Goal: Task Accomplishment & Management: Use online tool/utility

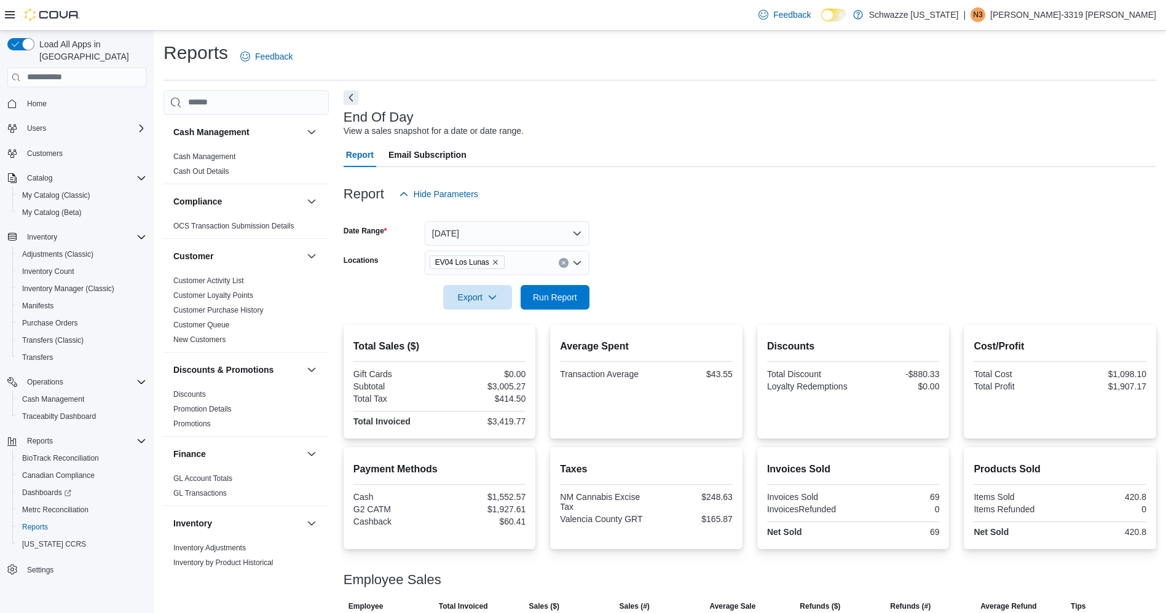
scroll to position [129, 0]
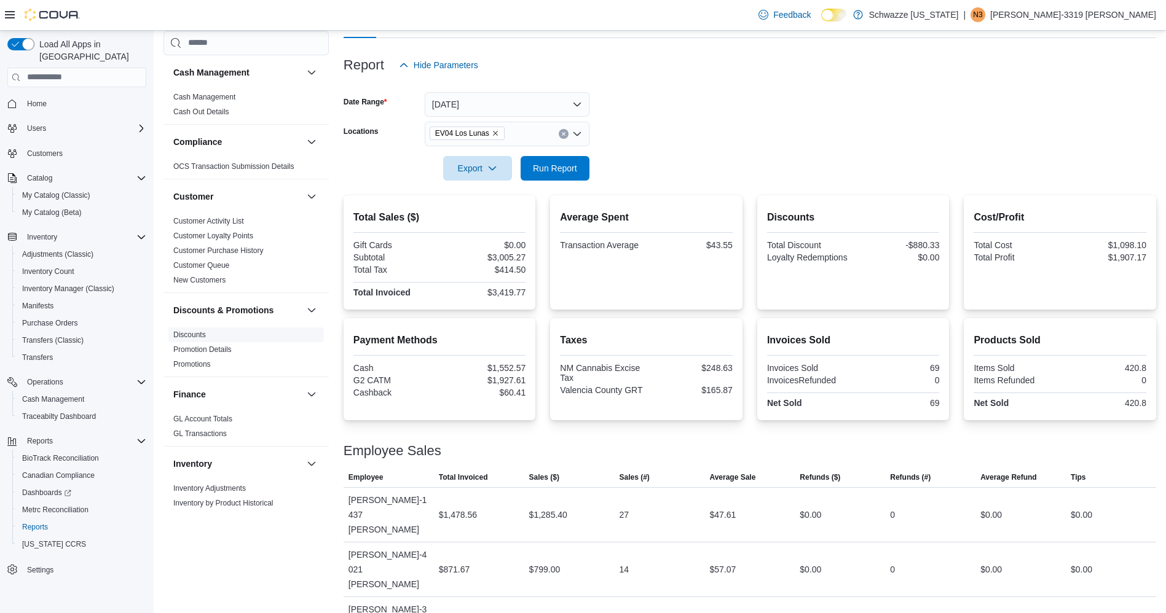
click at [185, 336] on link "Discounts" at bounding box center [189, 335] width 33 height 9
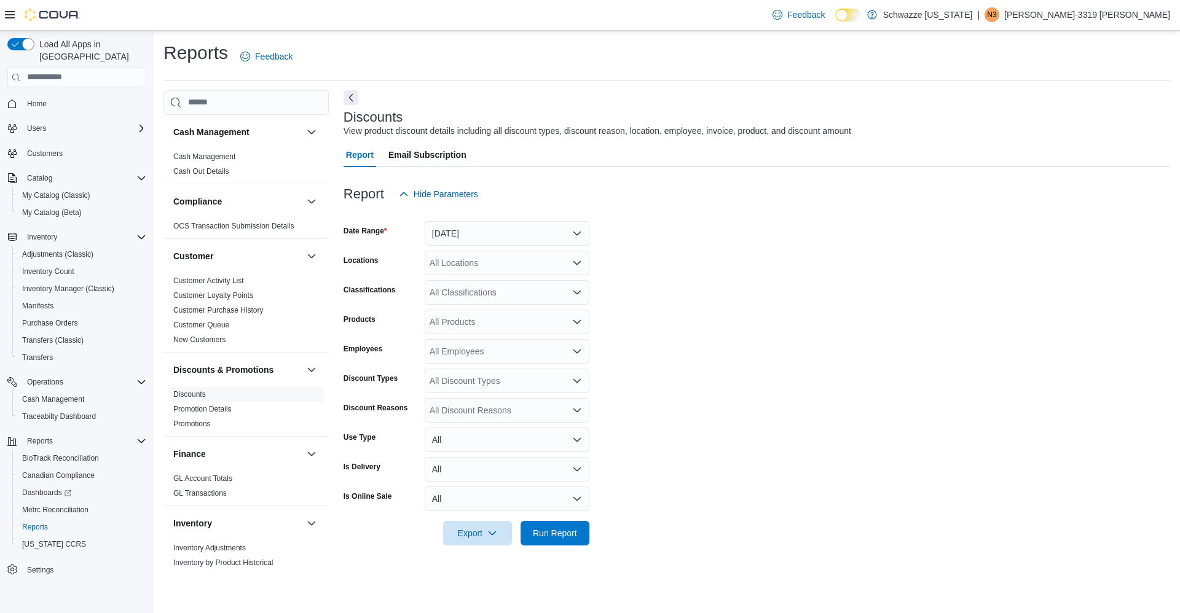
click at [527, 253] on div "All Locations" at bounding box center [507, 263] width 165 height 25
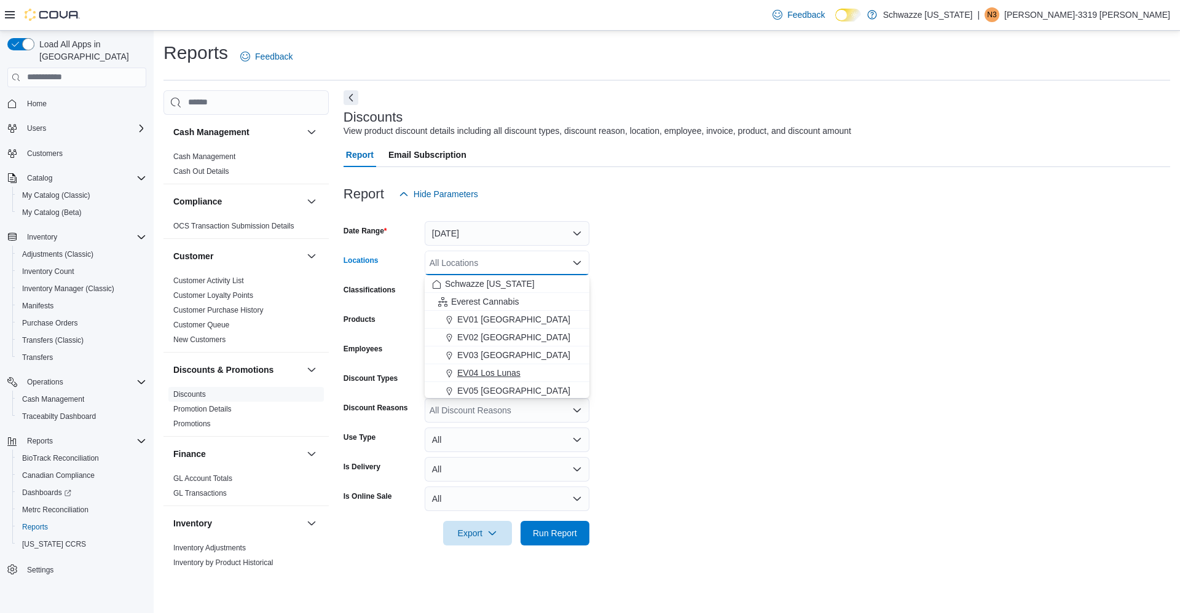
click at [539, 374] on div "EV04 Los Lunas" at bounding box center [507, 373] width 150 height 12
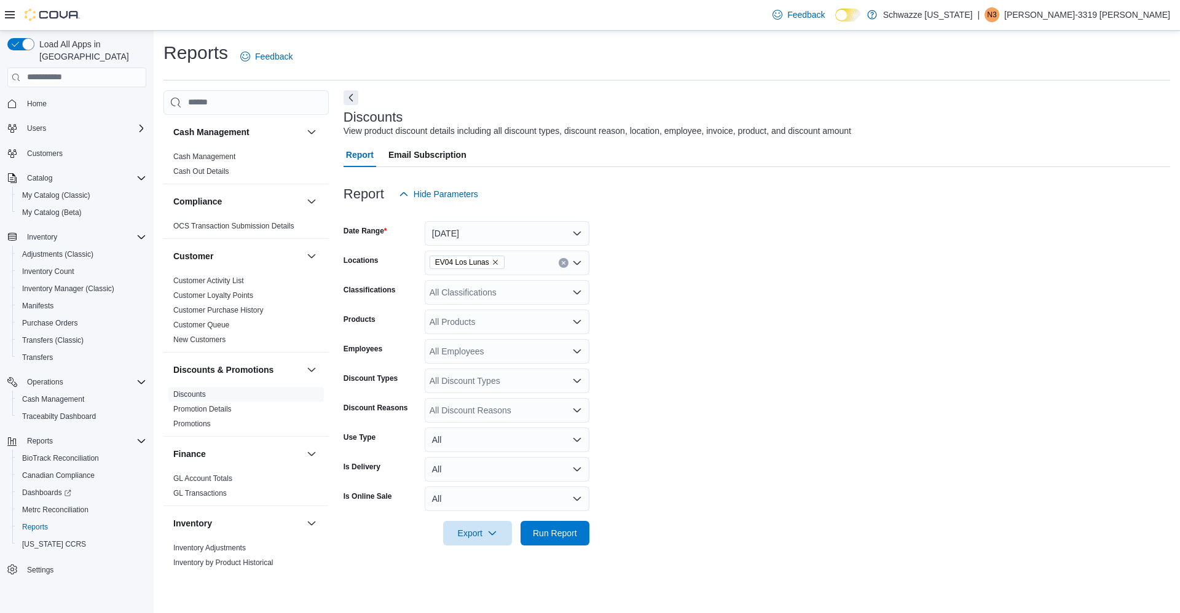
click at [651, 314] on form "Date Range [DATE] Locations EV04 Los Lunas Classifications All Classifications …" at bounding box center [756, 375] width 826 height 339
click at [519, 361] on div "All Employees" at bounding box center [507, 351] width 165 height 25
click at [651, 320] on form "Date Range [DATE] Locations EV04 Los Lunas Classifications All Classifications …" at bounding box center [756, 375] width 826 height 339
click at [531, 240] on button "[DATE]" at bounding box center [507, 233] width 165 height 25
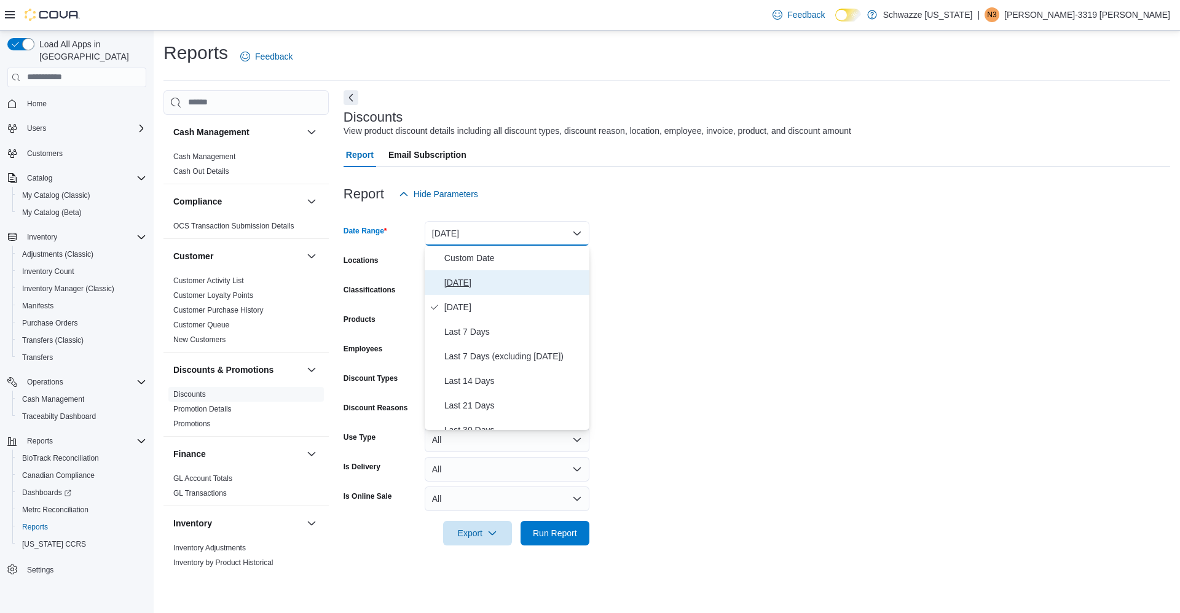
click at [507, 291] on button "[DATE]" at bounding box center [507, 282] width 165 height 25
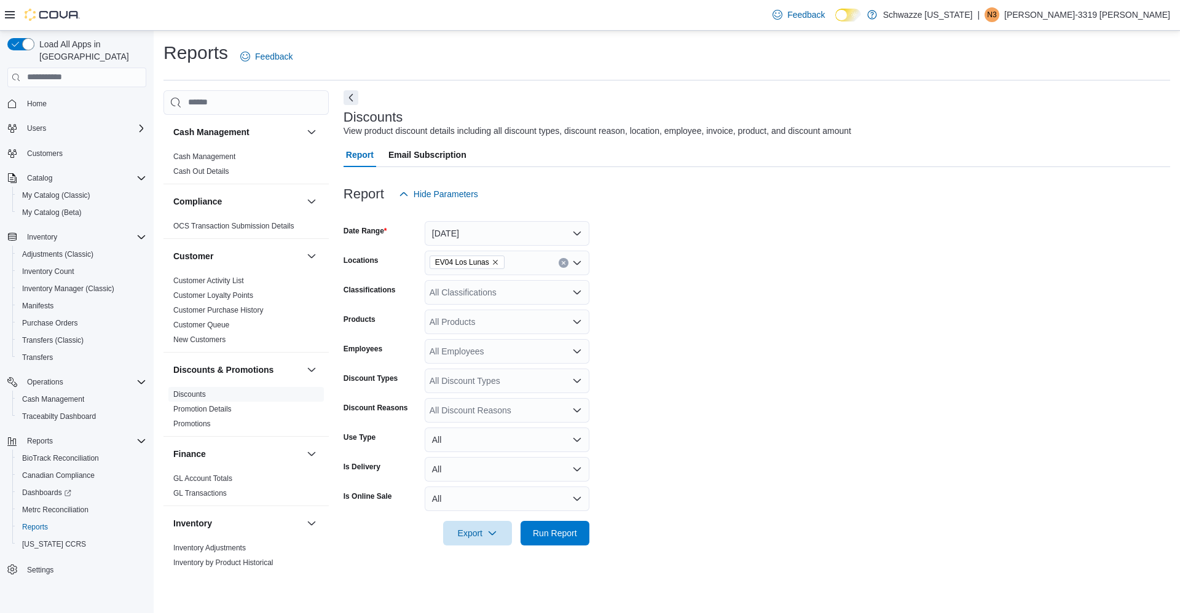
click at [735, 287] on form "Date Range [DATE] Locations EV04 Los Lunas Classifications All Classifications …" at bounding box center [756, 375] width 826 height 339
click at [576, 538] on span "Run Report" at bounding box center [555, 533] width 44 height 12
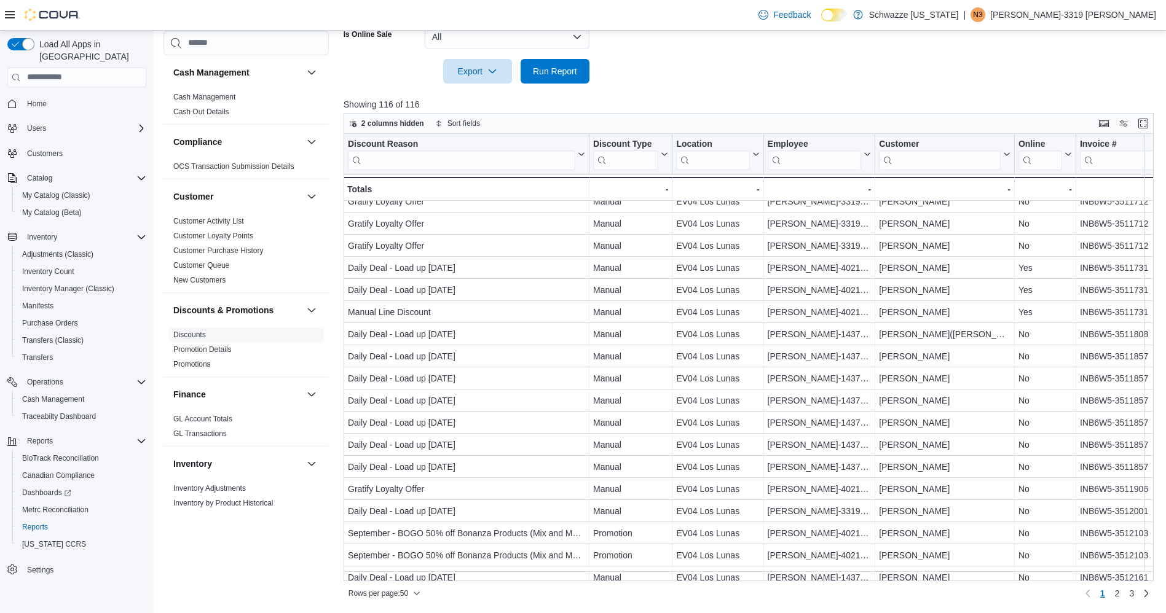
scroll to position [735, 0]
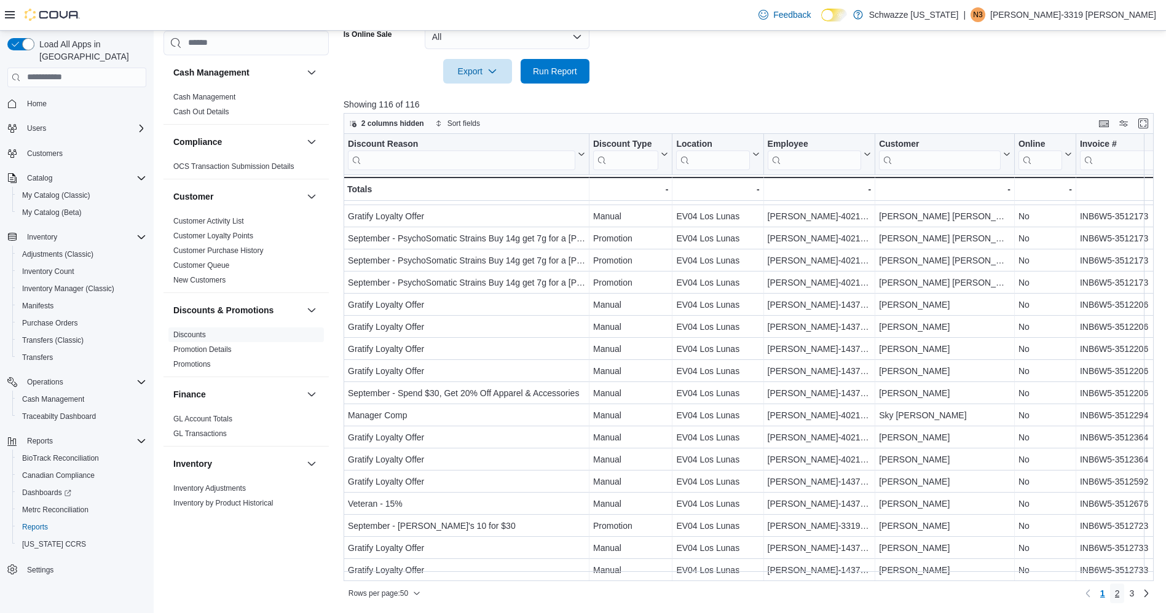
click at [1119, 594] on span "2" at bounding box center [1117, 593] width 5 height 12
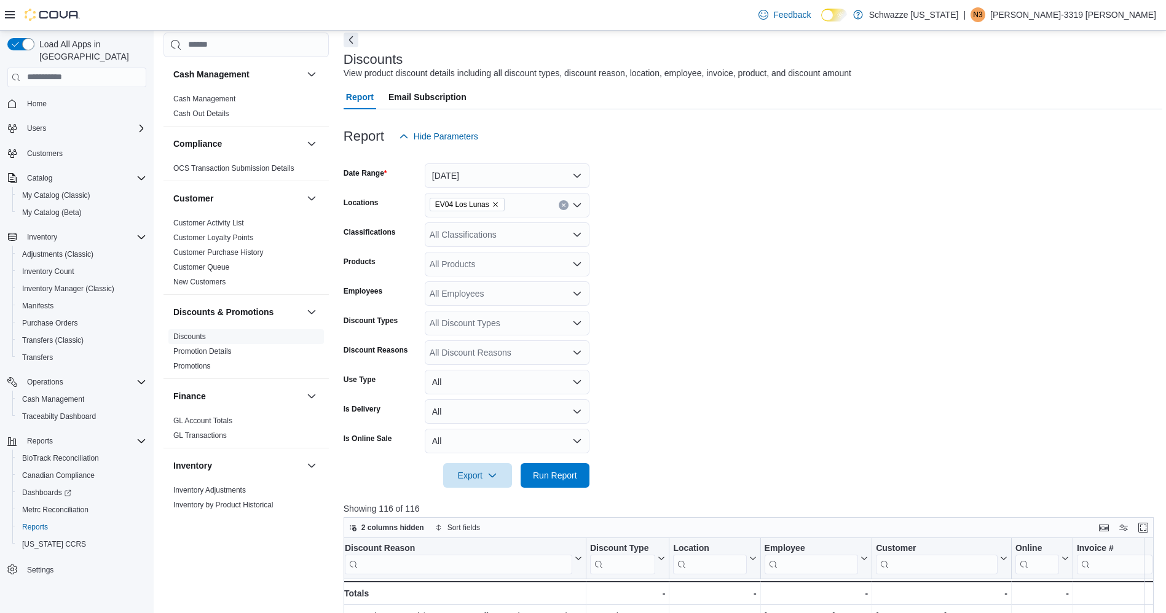
scroll to position [0, 0]
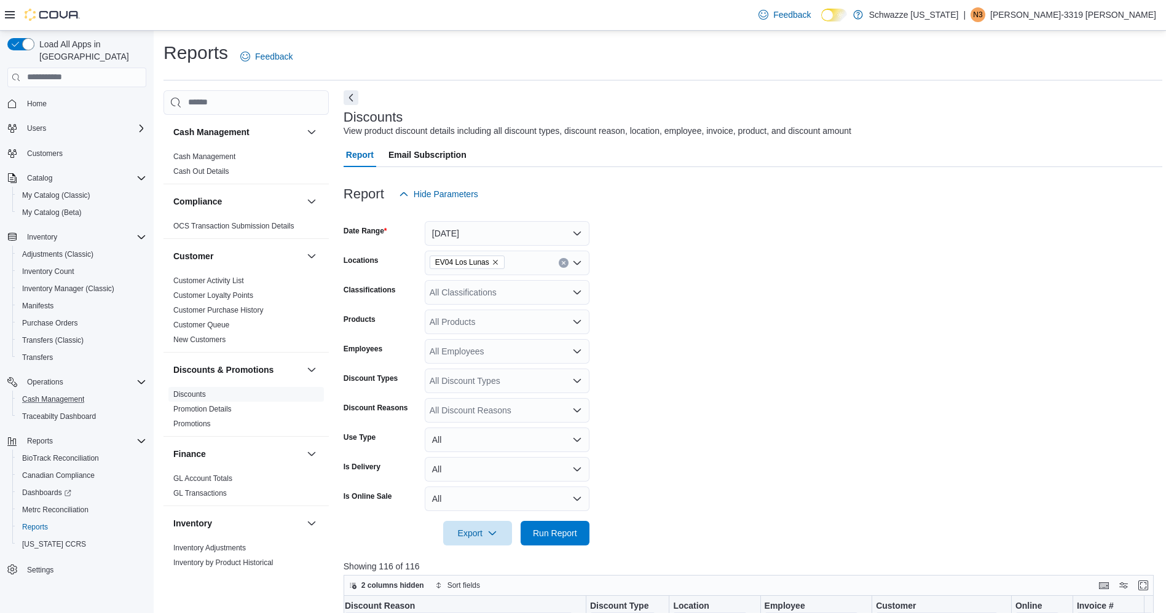
click at [64, 391] on button "Cash Management" at bounding box center [81, 399] width 139 height 17
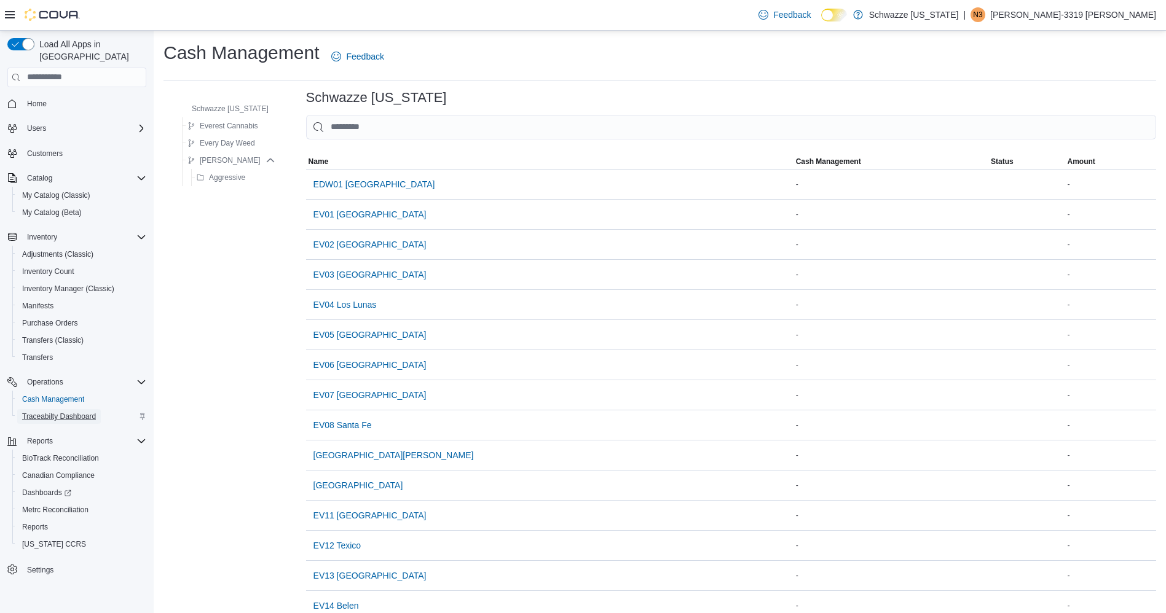
click at [47, 412] on span "Traceabilty Dashboard" at bounding box center [59, 416] width 74 height 15
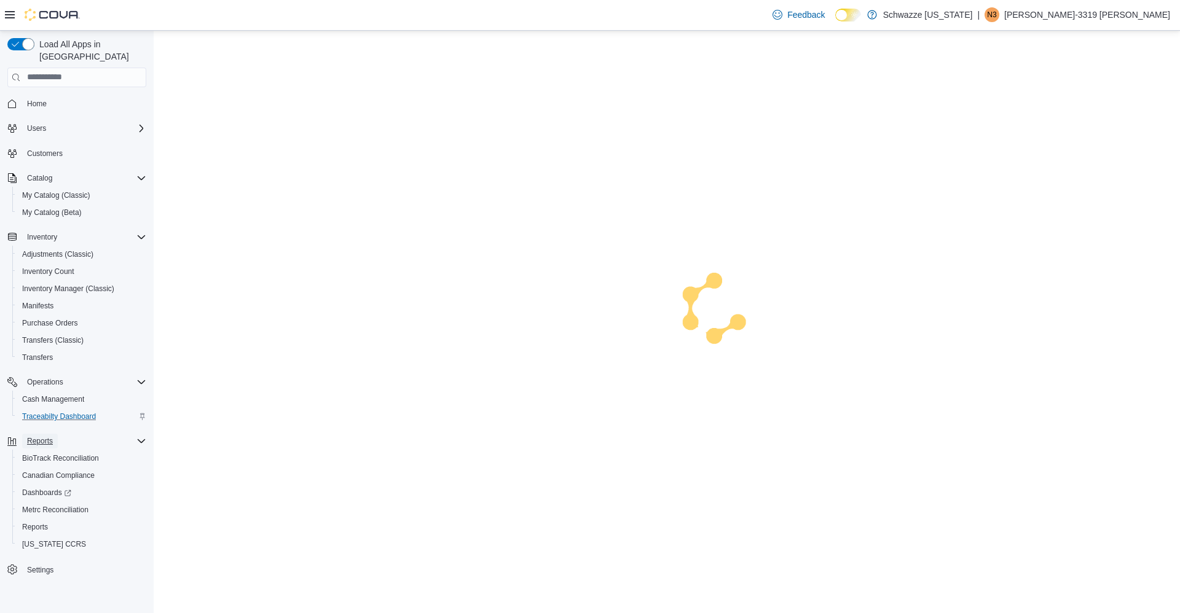
click at [47, 436] on span "Reports" at bounding box center [40, 441] width 26 height 10
